Goal: Task Accomplishment & Management: Manage account settings

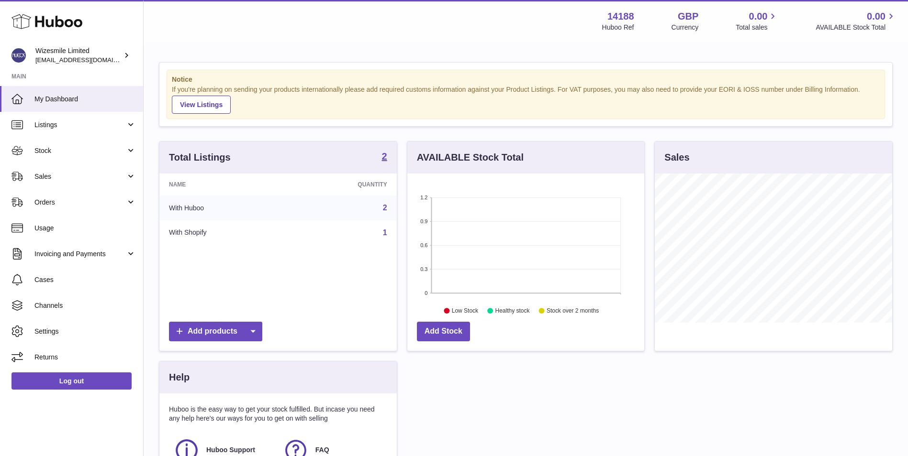
scroll to position [149, 237]
click at [74, 148] on span "Stock" at bounding box center [79, 150] width 91 height 9
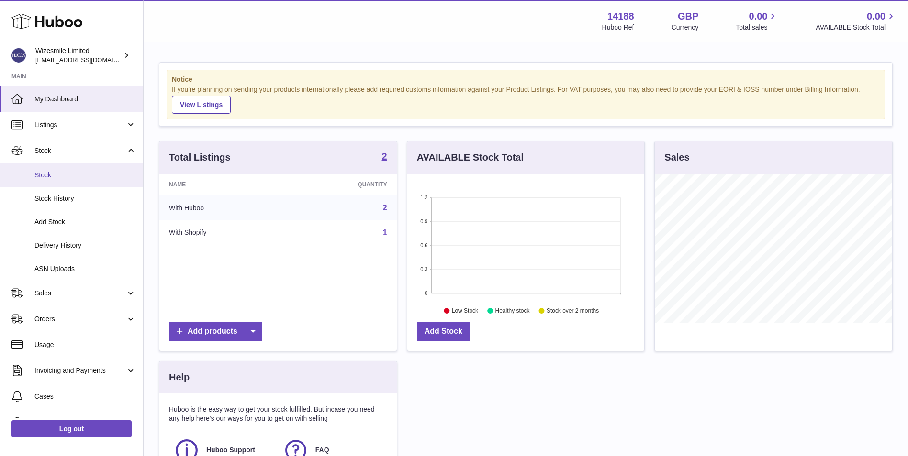
click at [84, 183] on link "Stock" at bounding box center [71, 175] width 143 height 23
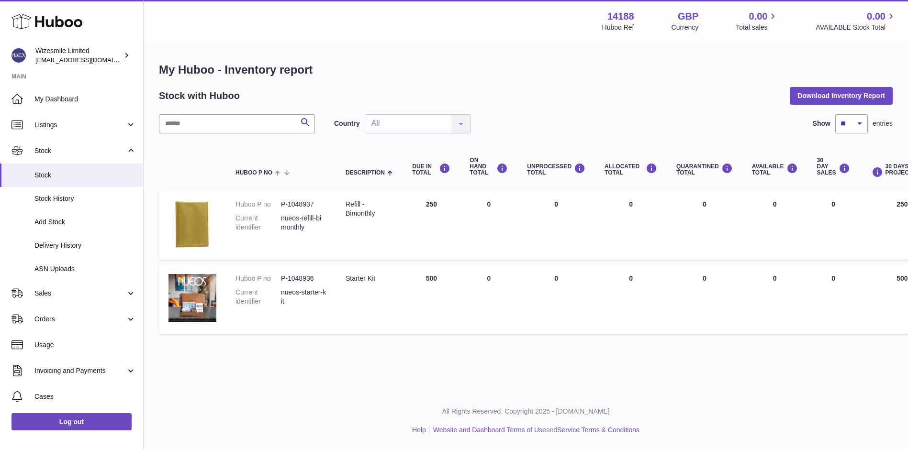
drag, startPoint x: 444, startPoint y: 204, endPoint x: 423, endPoint y: 201, distance: 20.2
click at [423, 201] on td "DUE IN Total 250" at bounding box center [430, 224] width 57 height 69
click at [625, 361] on div "Menu Huboo 14188 Huboo Ref GBP Currency 0.00 Total sales 0.00 AVAILABLE Stock T…" at bounding box center [526, 196] width 764 height 393
drag, startPoint x: 650, startPoint y: 17, endPoint x: 597, endPoint y: 15, distance: 53.2
click at [597, 15] on div "Menu Huboo 14188 Huboo Ref GBP Currency 0.00 Total sales 0.00 AVAILABLE Stock T…" at bounding box center [525, 21] width 741 height 22
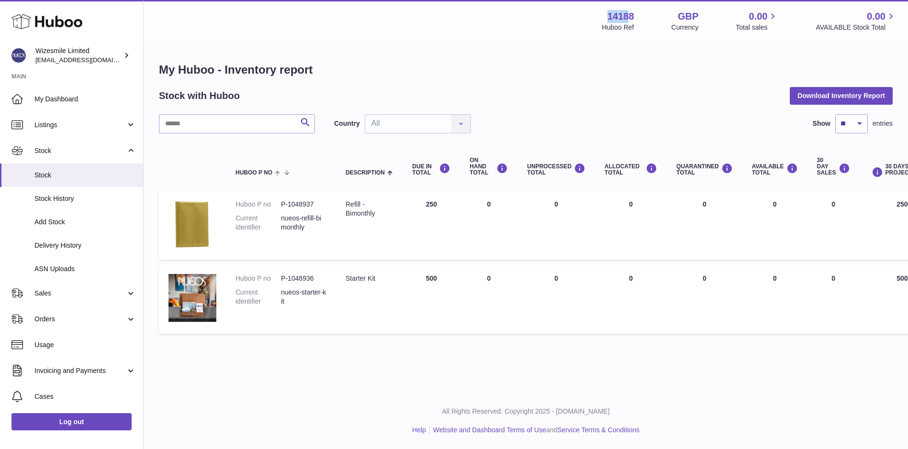
drag, startPoint x: 601, startPoint y: 14, endPoint x: 631, endPoint y: 10, distance: 29.5
click at [631, 10] on div "14188 Huboo Ref" at bounding box center [618, 21] width 32 height 22
drag, startPoint x: 631, startPoint y: 10, endPoint x: 613, endPoint y: 89, distance: 80.4
click at [613, 89] on div "Stock with Huboo Download Inventory Report" at bounding box center [525, 95] width 733 height 17
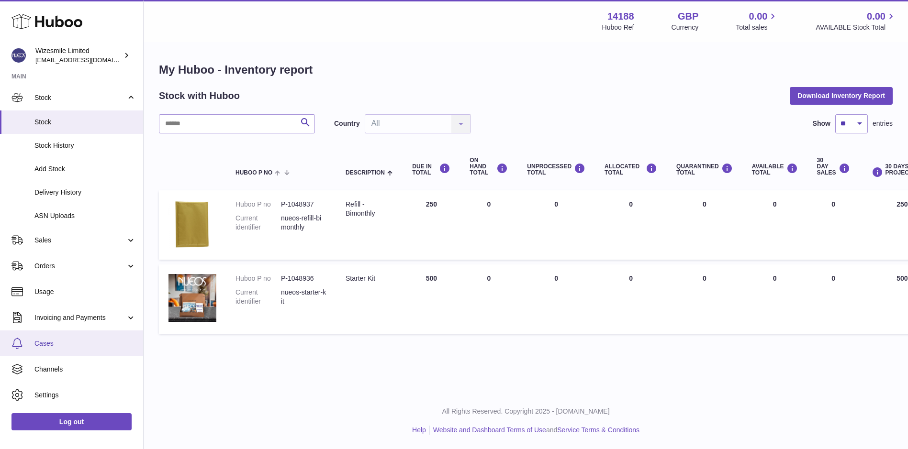
scroll to position [69, 0]
